Goal: Task Accomplishment & Management: Use online tool/utility

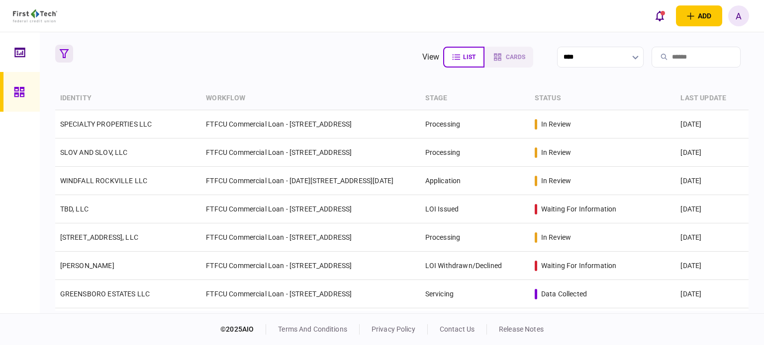
click at [66, 54] on icon "button" at bounding box center [64, 53] width 9 height 9
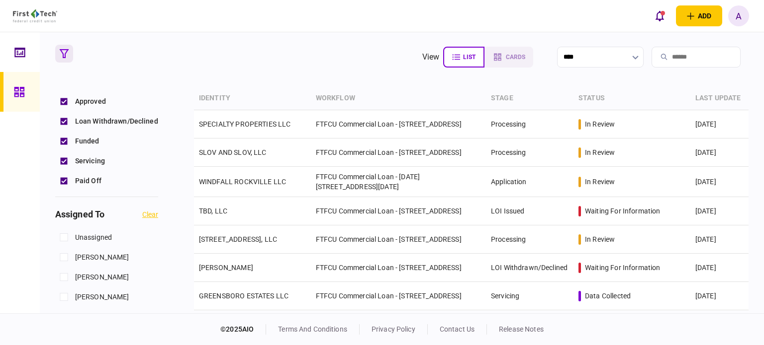
scroll to position [307, 0]
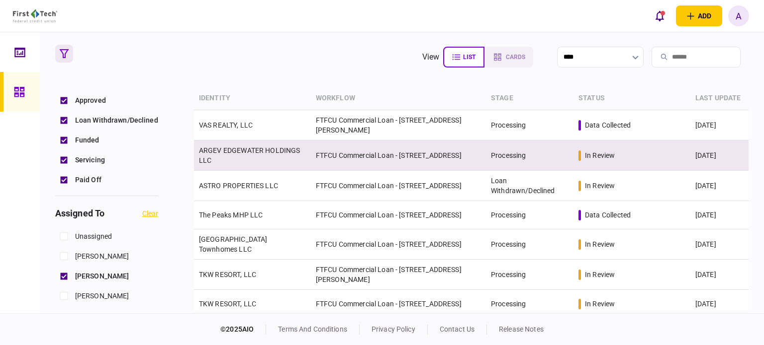
click at [234, 157] on td "ARGEV EDGEWATER HOLDINGS LLC" at bounding box center [252, 156] width 117 height 30
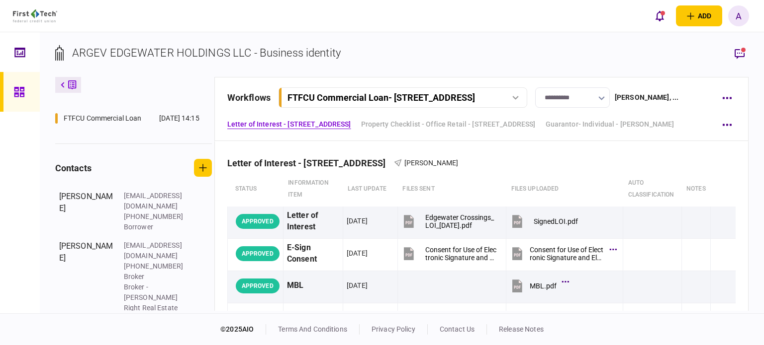
scroll to position [270, 0]
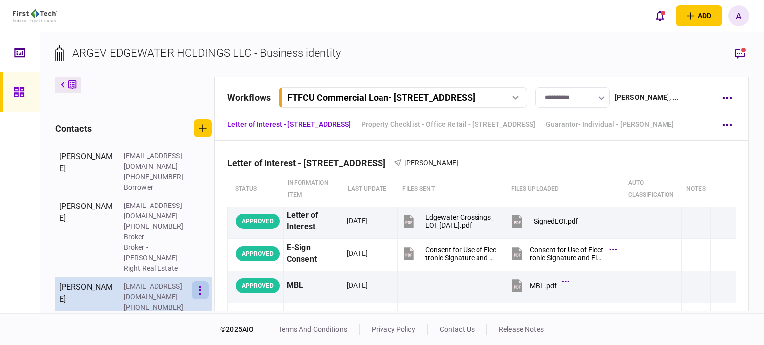
click at [197, 282] on button "button" at bounding box center [200, 291] width 17 height 18
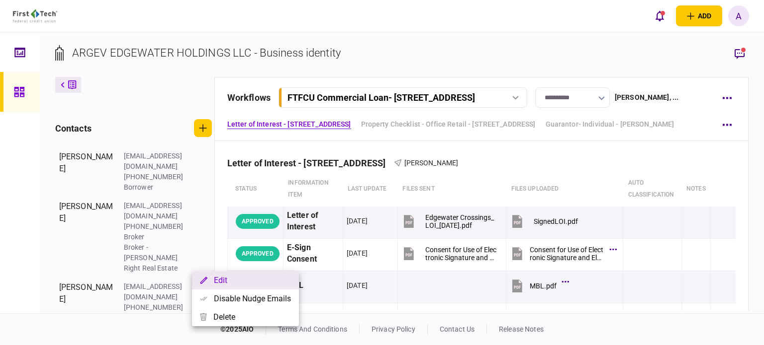
click at [217, 282] on button "Edit" at bounding box center [245, 280] width 107 height 18
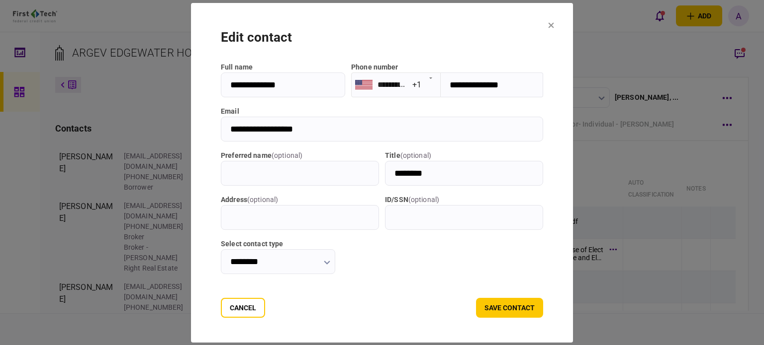
drag, startPoint x: 504, startPoint y: 81, endPoint x: 429, endPoint y: 89, distance: 75.5
click at [429, 89] on section "**********" at bounding box center [447, 85] width 192 height 25
click at [481, 39] on div "edit contact" at bounding box center [382, 37] width 322 height 19
drag, startPoint x: 322, startPoint y: 129, endPoint x: 216, endPoint y: 139, distance: 106.8
click at [221, 139] on input "**********" at bounding box center [382, 129] width 322 height 25
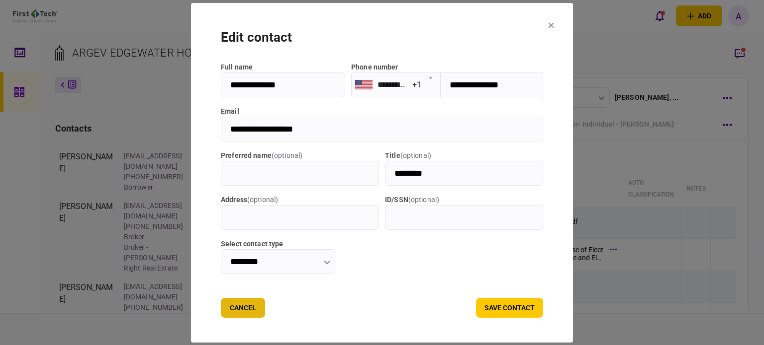
click at [230, 306] on button "Cancel" at bounding box center [243, 308] width 44 height 20
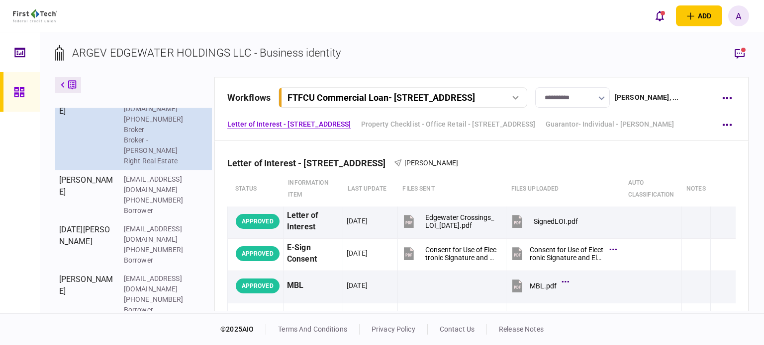
scroll to position [386, 0]
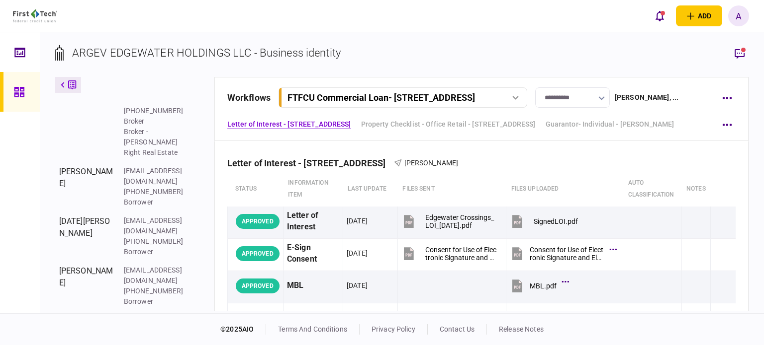
click at [200, 320] on icon "button" at bounding box center [200, 324] width 2 height 9
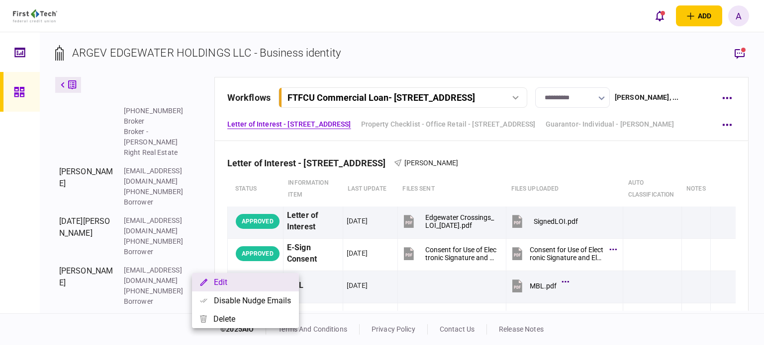
click at [218, 283] on button "Edit" at bounding box center [245, 282] width 107 height 18
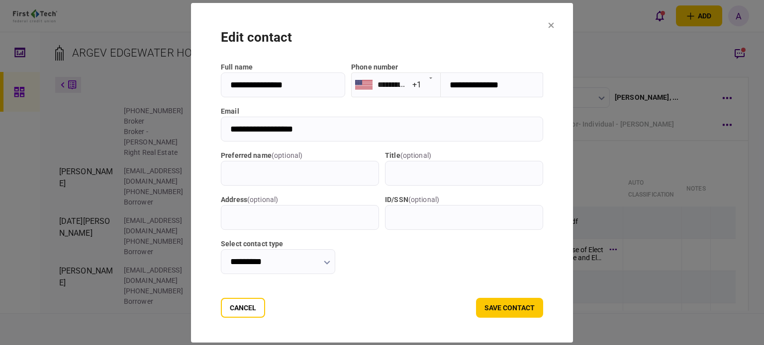
drag, startPoint x: 508, startPoint y: 81, endPoint x: 438, endPoint y: 79, distance: 70.1
click at [440, 79] on input "**********" at bounding box center [491, 85] width 102 height 25
click at [477, 31] on div "edit contact" at bounding box center [382, 37] width 322 height 19
click at [509, 85] on input "tel" at bounding box center [491, 85] width 102 height 25
drag, startPoint x: 509, startPoint y: 85, endPoint x: 453, endPoint y: 81, distance: 55.8
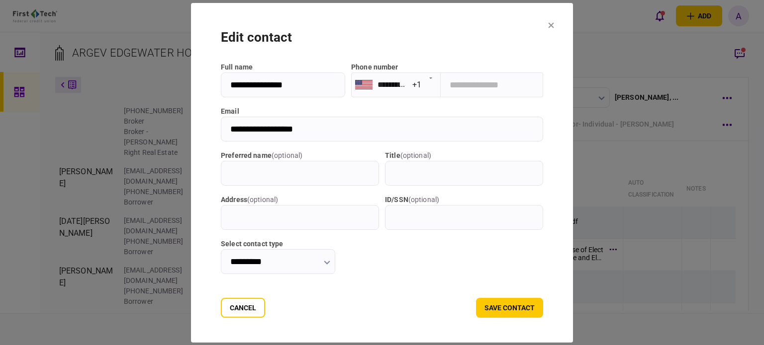
click at [453, 81] on input "tel" at bounding box center [491, 85] width 102 height 25
drag, startPoint x: 437, startPoint y: 85, endPoint x: 502, endPoint y: 77, distance: 65.0
click at [502, 77] on input "tel" at bounding box center [491, 85] width 102 height 25
click at [308, 121] on input "**********" at bounding box center [382, 129] width 322 height 25
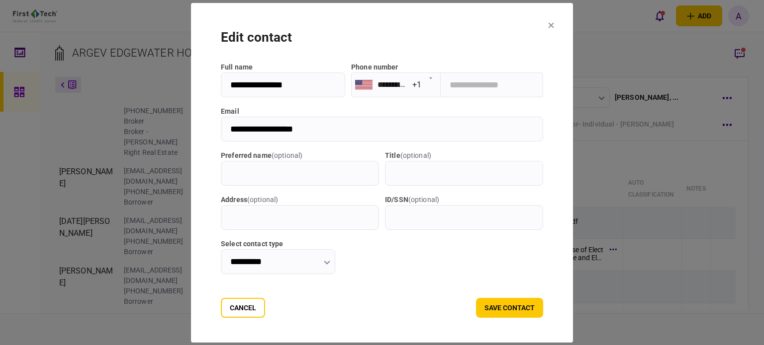
drag, startPoint x: 307, startPoint y: 126, endPoint x: 221, endPoint y: 128, distance: 86.5
click at [221, 128] on input "**********" at bounding box center [382, 129] width 322 height 25
click at [490, 47] on div "edit contact" at bounding box center [382, 37] width 322 height 19
click at [234, 304] on button "Cancel" at bounding box center [243, 308] width 44 height 20
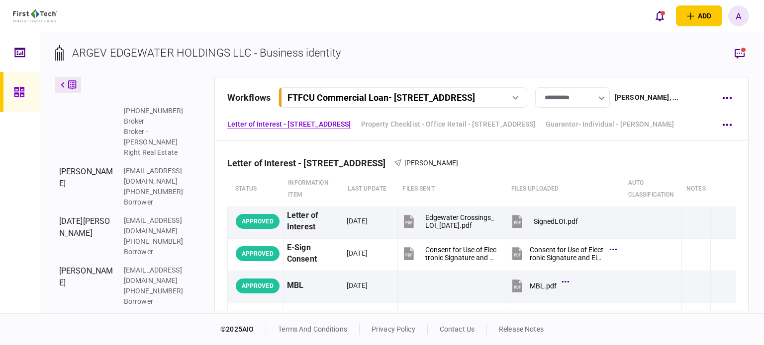
click at [199, 320] on icon "button" at bounding box center [200, 324] width 2 height 9
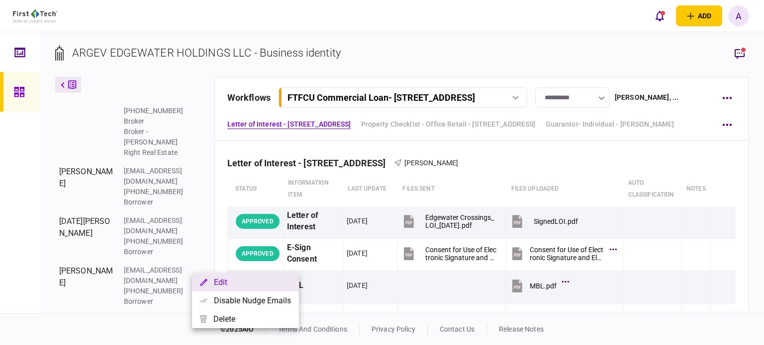
click at [215, 282] on button "Edit" at bounding box center [245, 282] width 107 height 18
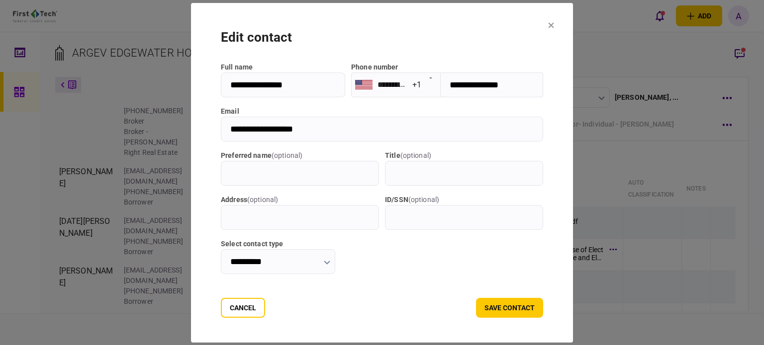
drag, startPoint x: 515, startPoint y: 85, endPoint x: 435, endPoint y: 89, distance: 79.6
click at [440, 89] on input "**********" at bounding box center [491, 85] width 102 height 25
click at [486, 43] on div "edit contact" at bounding box center [382, 37] width 322 height 19
click at [239, 308] on button "Cancel" at bounding box center [243, 308] width 44 height 20
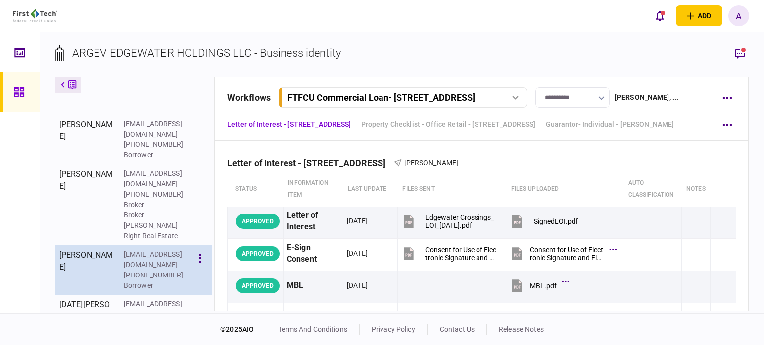
scroll to position [302, 0]
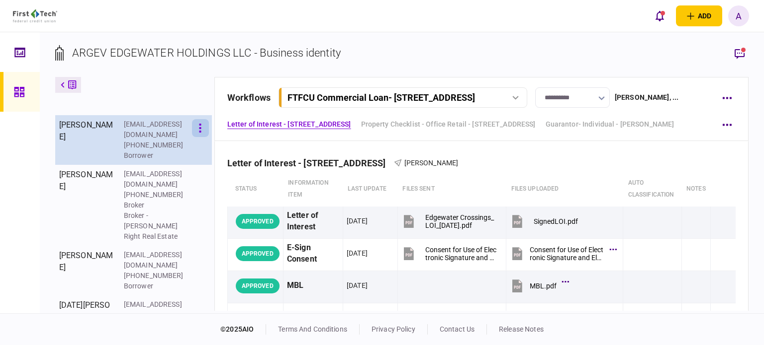
click at [203, 137] on button "button" at bounding box center [200, 128] width 17 height 18
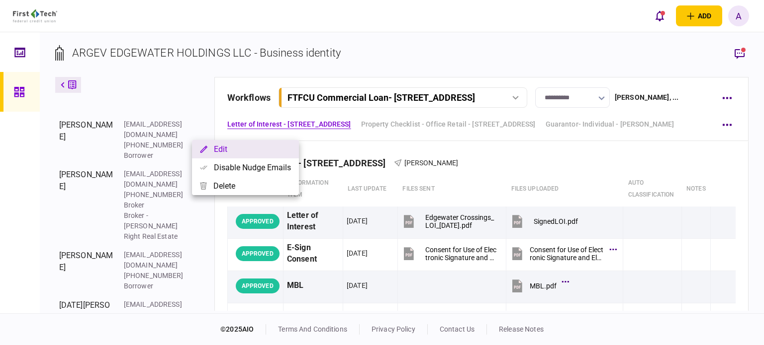
click at [222, 147] on button "Edit" at bounding box center [245, 149] width 107 height 18
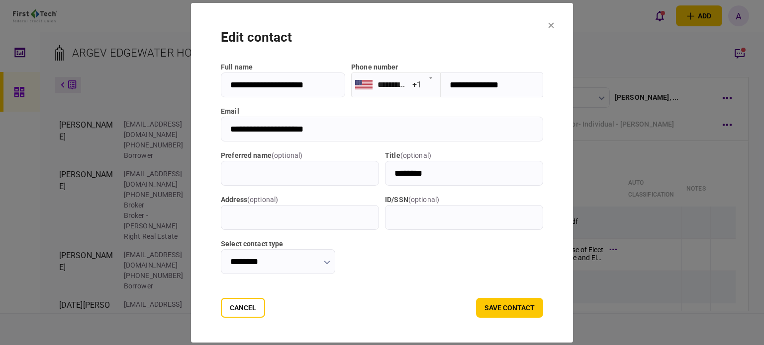
drag, startPoint x: 522, startPoint y: 81, endPoint x: 434, endPoint y: 87, distance: 88.7
click at [440, 87] on input "**********" at bounding box center [491, 85] width 102 height 25
click at [476, 57] on form "**********" at bounding box center [382, 173] width 322 height 290
drag, startPoint x: 328, startPoint y: 128, endPoint x: 189, endPoint y: 149, distance: 140.2
click at [191, 149] on section "**********" at bounding box center [382, 173] width 382 height 340
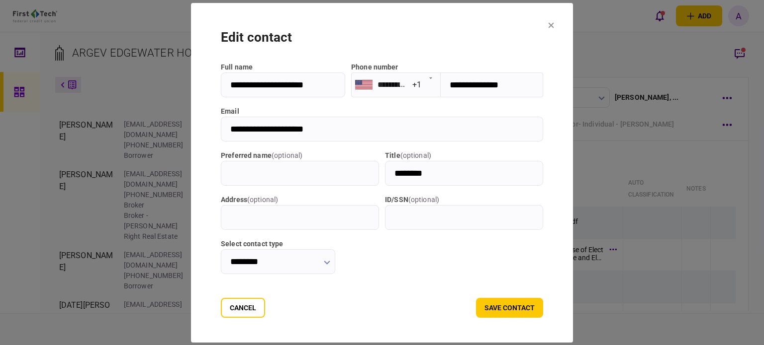
click at [539, 36] on div "edit contact" at bounding box center [382, 37] width 322 height 19
click at [237, 311] on button "Cancel" at bounding box center [243, 308] width 44 height 20
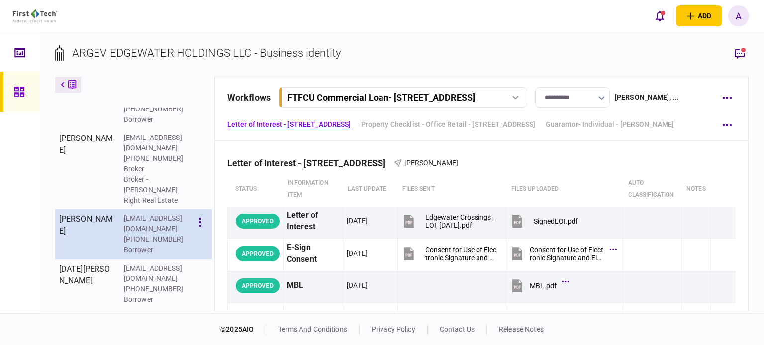
scroll to position [339, 0]
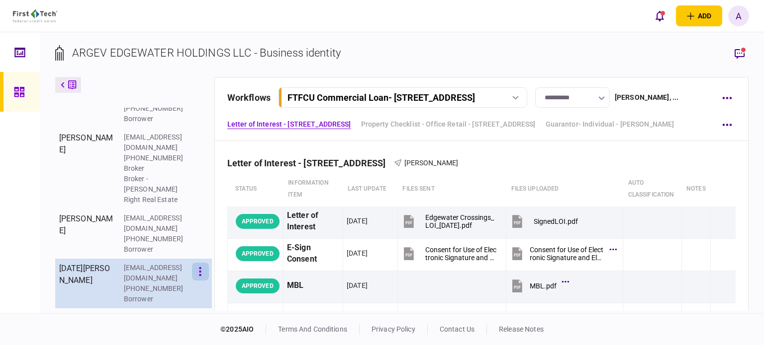
click at [198, 263] on button "button" at bounding box center [200, 272] width 17 height 18
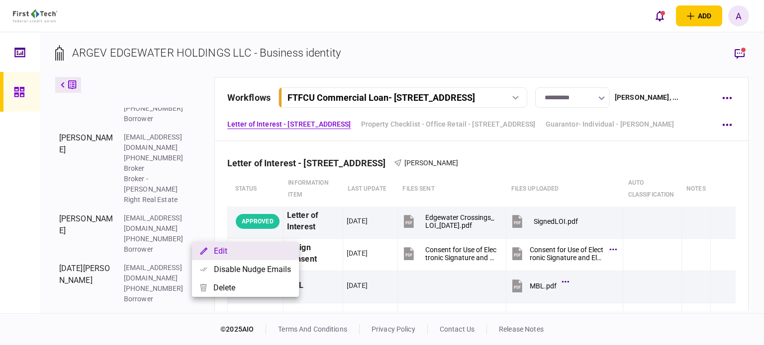
click at [225, 252] on button "Edit" at bounding box center [245, 251] width 107 height 18
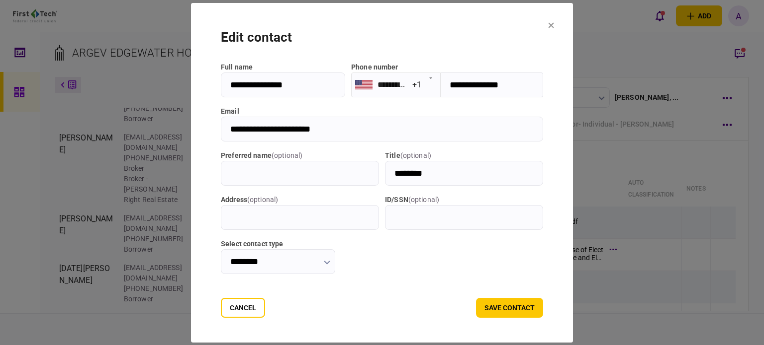
drag, startPoint x: 507, startPoint y: 81, endPoint x: 432, endPoint y: 85, distance: 74.2
click at [440, 85] on input "**********" at bounding box center [491, 85] width 102 height 25
click at [237, 311] on button "Cancel" at bounding box center [243, 308] width 44 height 20
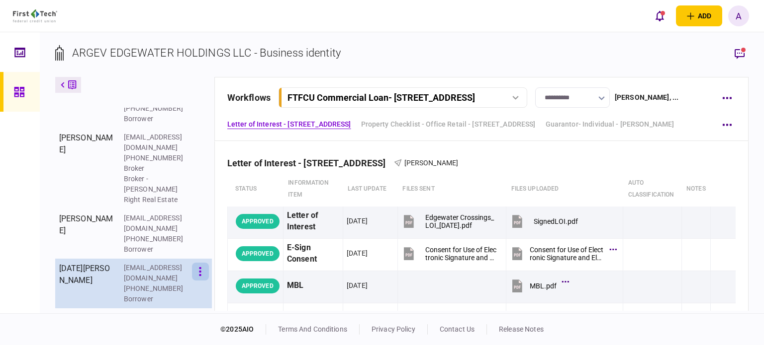
click at [196, 263] on button "button" at bounding box center [200, 272] width 17 height 18
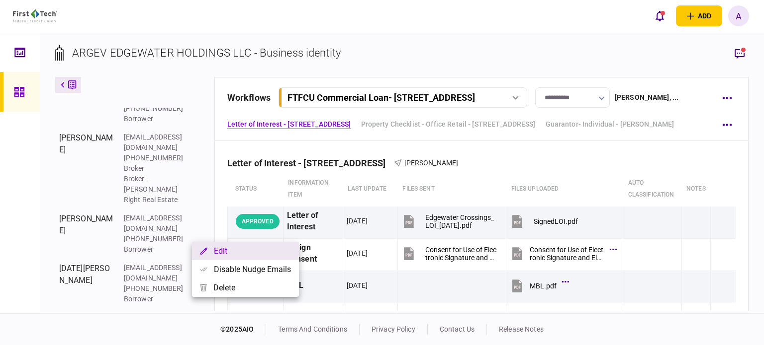
click at [225, 246] on button "Edit" at bounding box center [245, 251] width 107 height 18
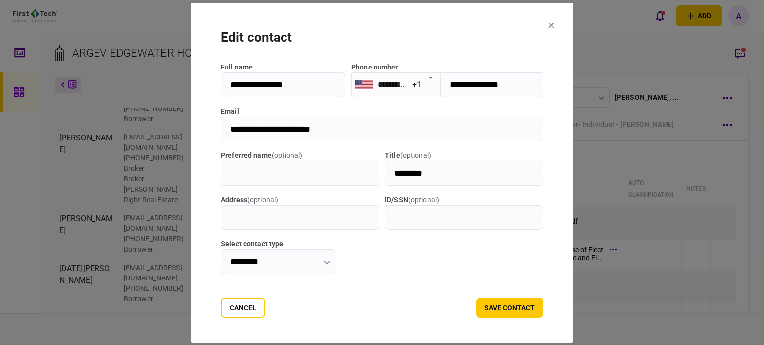
drag, startPoint x: 509, startPoint y: 79, endPoint x: 437, endPoint y: 79, distance: 71.6
click at [440, 79] on input "**********" at bounding box center [491, 85] width 102 height 25
click at [472, 31] on div "edit contact" at bounding box center [382, 37] width 322 height 19
drag, startPoint x: 339, startPoint y: 129, endPoint x: 215, endPoint y: 128, distance: 123.8
click at [221, 128] on input "**********" at bounding box center [382, 129] width 322 height 25
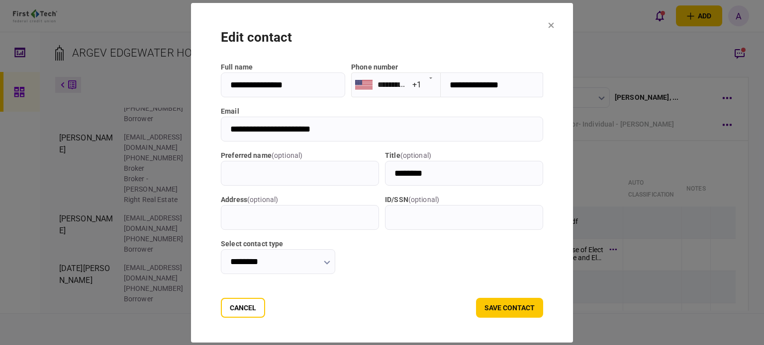
click at [554, 277] on section "**********" at bounding box center [382, 173] width 382 height 340
click at [241, 306] on button "Cancel" at bounding box center [243, 308] width 44 height 20
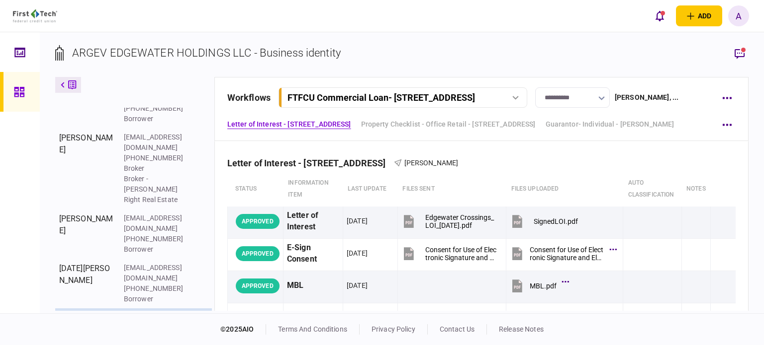
click at [198, 313] on button "button" at bounding box center [200, 322] width 17 height 18
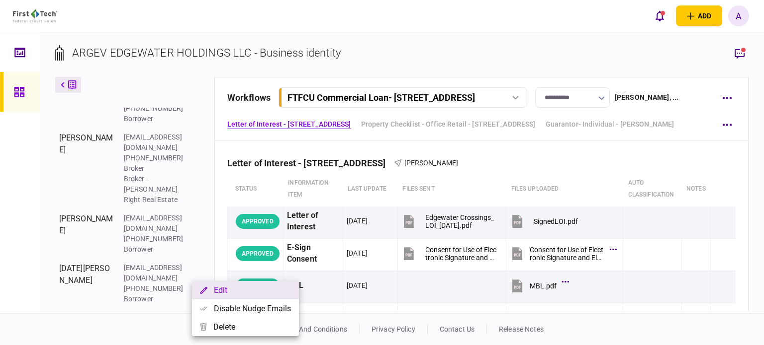
click at [229, 292] on button "Edit" at bounding box center [245, 290] width 107 height 18
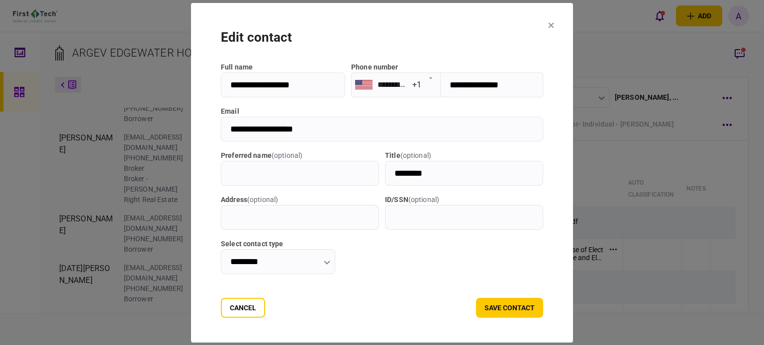
drag, startPoint x: 504, startPoint y: 84, endPoint x: 431, endPoint y: 85, distance: 72.1
click at [440, 85] on input "**********" at bounding box center [491, 85] width 102 height 25
click at [477, 42] on div "edit contact" at bounding box center [382, 37] width 322 height 19
drag, startPoint x: 310, startPoint y: 127, endPoint x: 205, endPoint y: 129, distance: 104.9
click at [205, 129] on section "**********" at bounding box center [382, 173] width 382 height 340
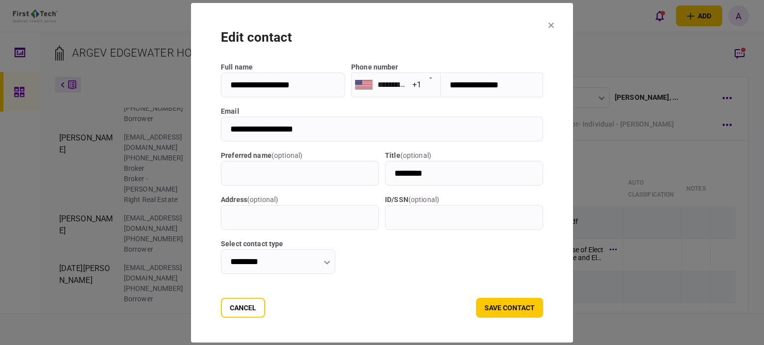
click at [532, 98] on div "**********" at bounding box center [382, 168] width 322 height 212
click at [239, 308] on button "Cancel" at bounding box center [243, 308] width 44 height 20
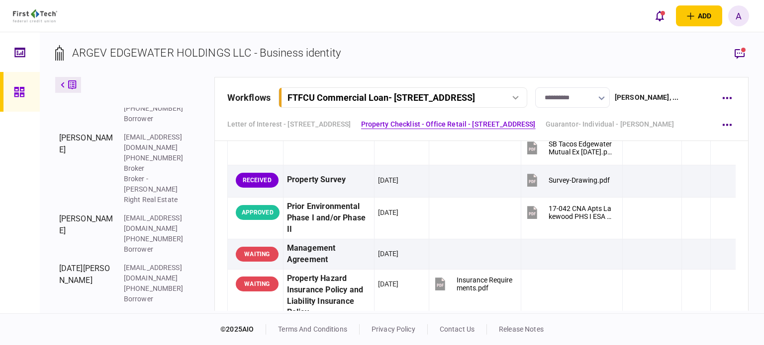
scroll to position [1022, 0]
click at [12, 95] on link at bounding box center [20, 92] width 40 height 40
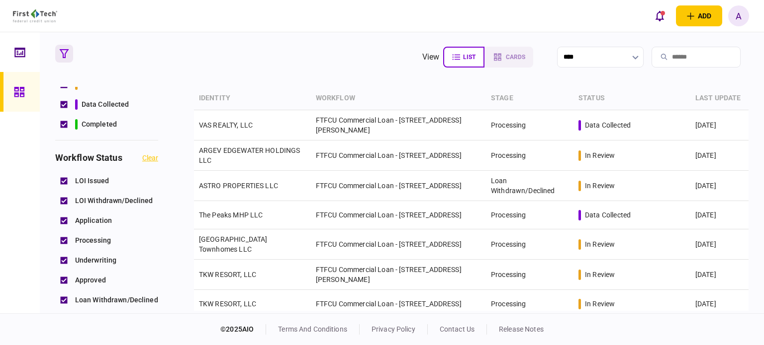
scroll to position [129, 0]
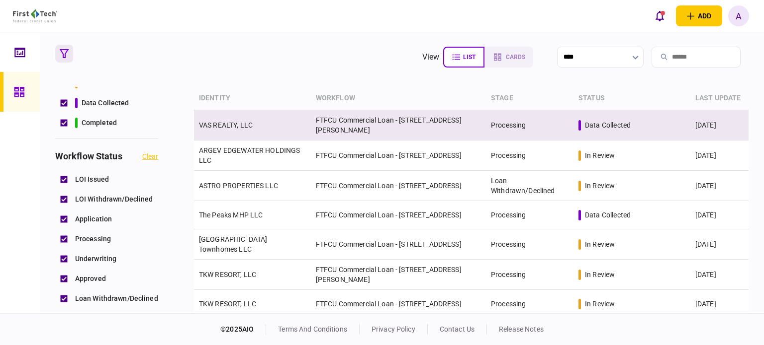
click at [237, 125] on link "VAS REALTY, LLC" at bounding box center [226, 125] width 54 height 8
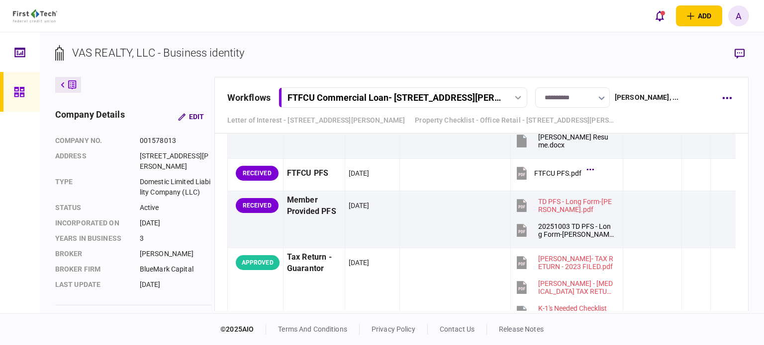
scroll to position [1499, 0]
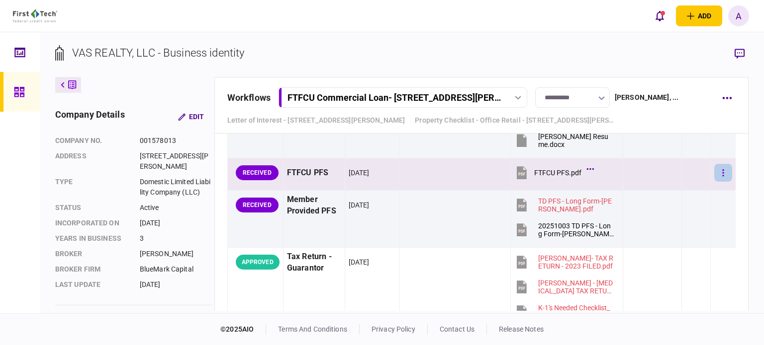
click at [716, 174] on button "button" at bounding box center [723, 173] width 18 height 18
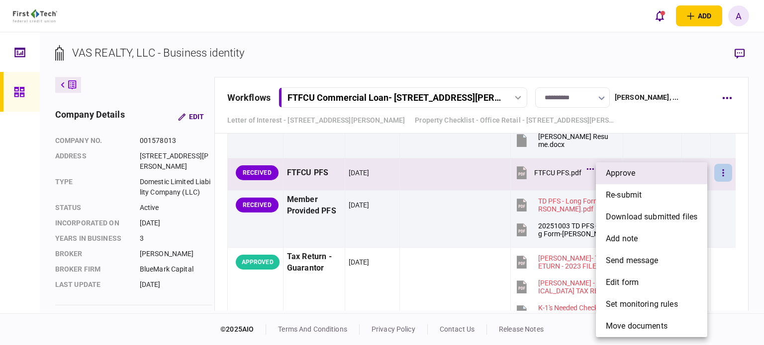
click at [665, 175] on li "approve" at bounding box center [651, 174] width 111 height 22
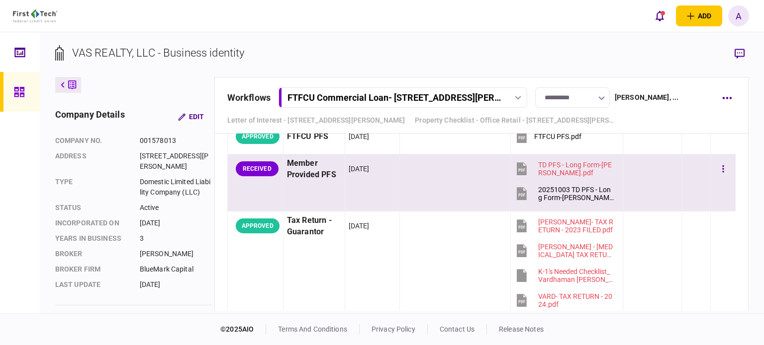
scroll to position [1535, 0]
click at [722, 167] on icon "button" at bounding box center [723, 169] width 2 height 9
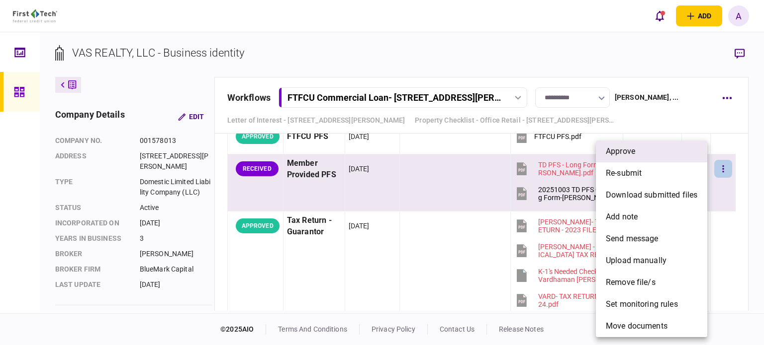
click at [652, 154] on li "approve" at bounding box center [651, 152] width 111 height 22
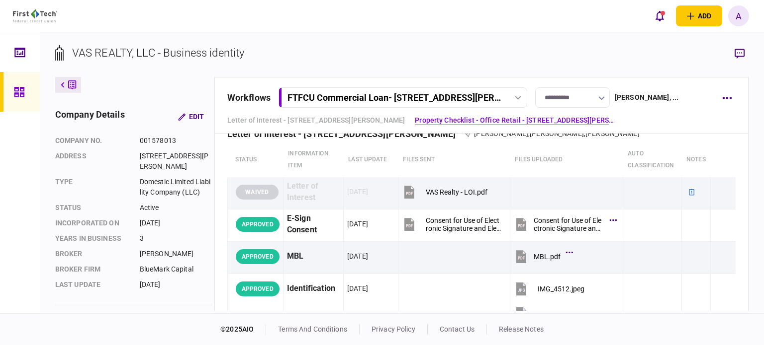
scroll to position [0, 0]
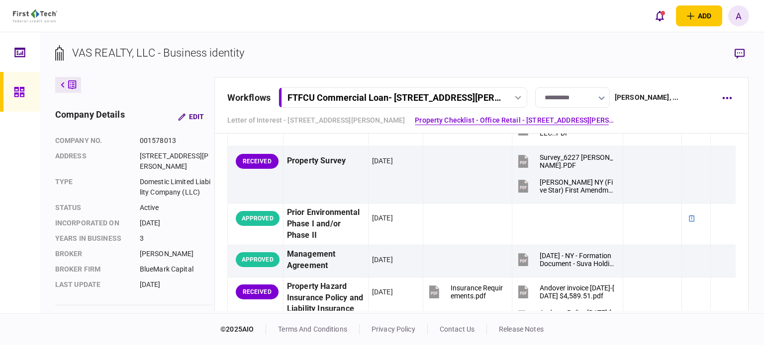
scroll to position [1033, 0]
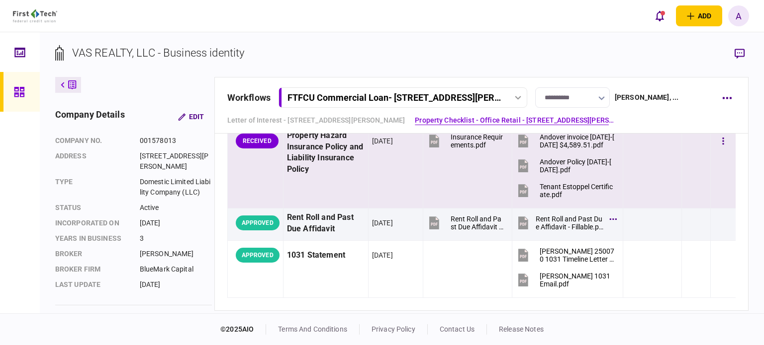
scroll to position [1178, 0]
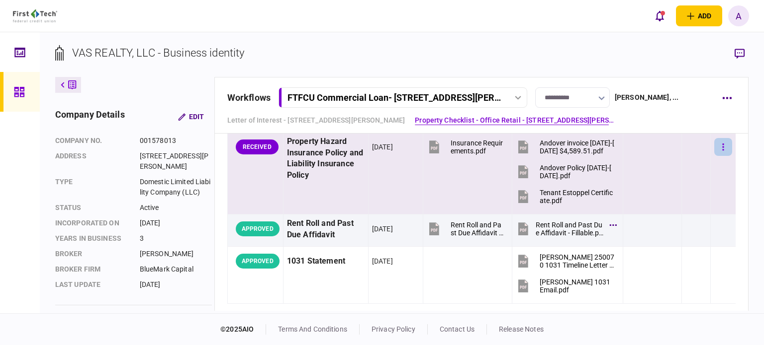
click at [722, 145] on icon "button" at bounding box center [723, 147] width 2 height 9
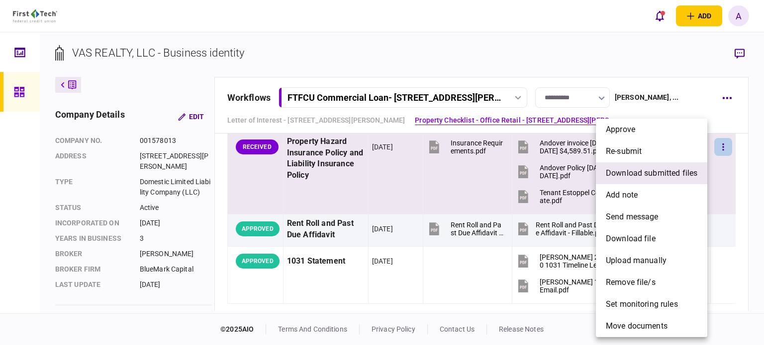
click at [651, 173] on span "download submitted files" at bounding box center [650, 174] width 91 height 12
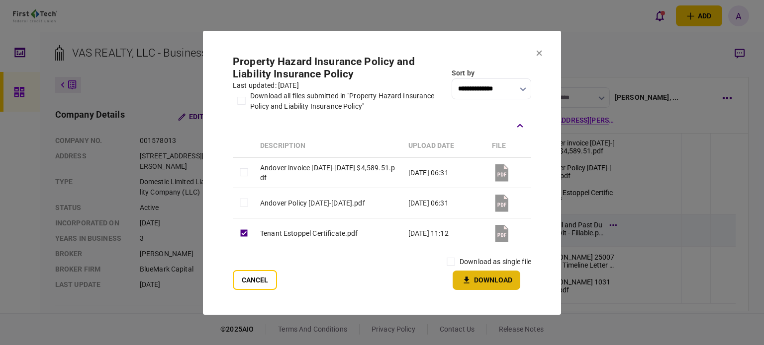
click at [477, 277] on button "Download" at bounding box center [486, 280] width 68 height 19
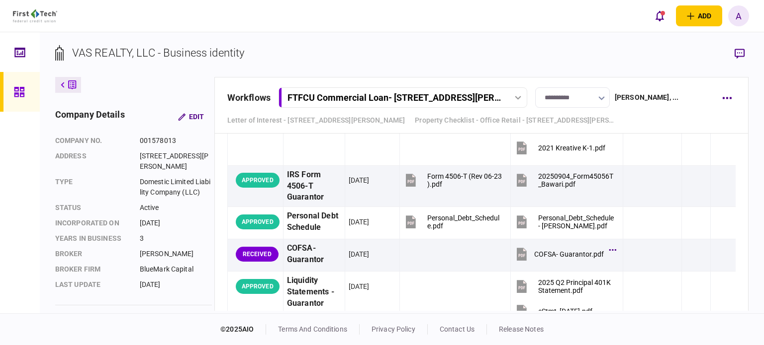
scroll to position [1949, 0]
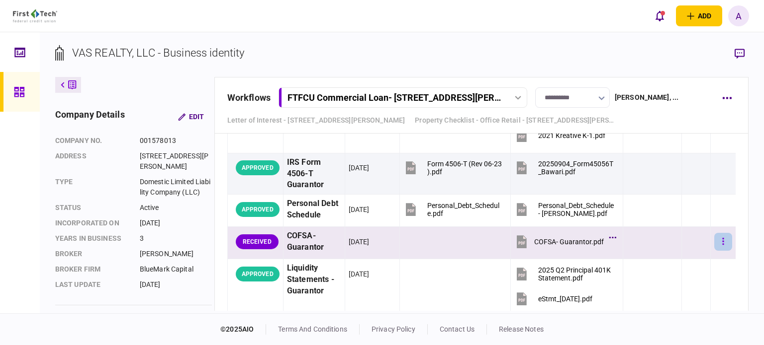
click at [714, 237] on button "button" at bounding box center [723, 242] width 18 height 18
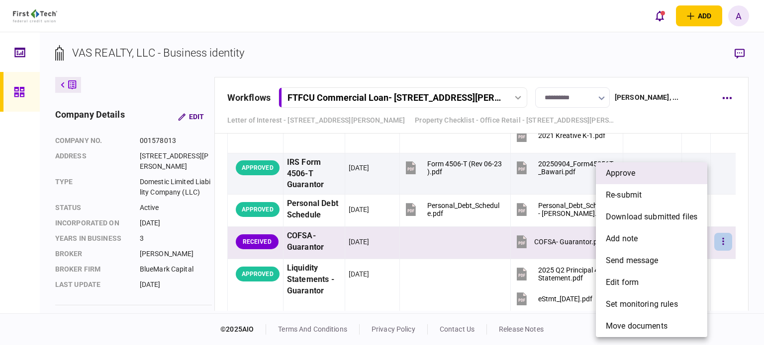
click at [638, 172] on li "approve" at bounding box center [651, 174] width 111 height 22
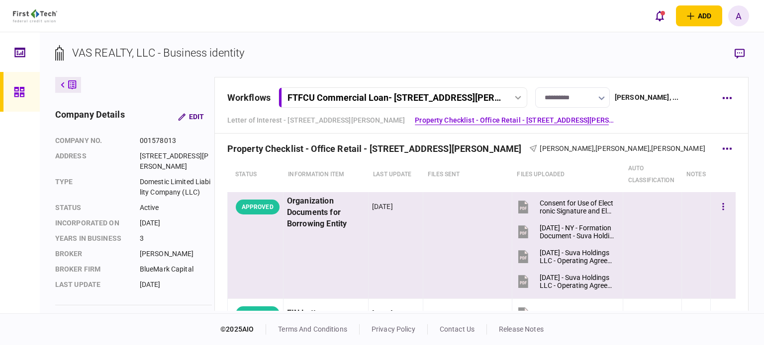
scroll to position [356, 0]
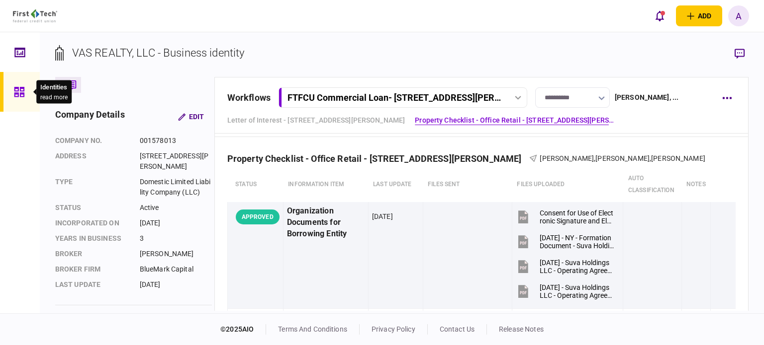
click at [18, 94] on icon at bounding box center [19, 91] width 11 height 11
